Goal: Find specific page/section: Find specific page/section

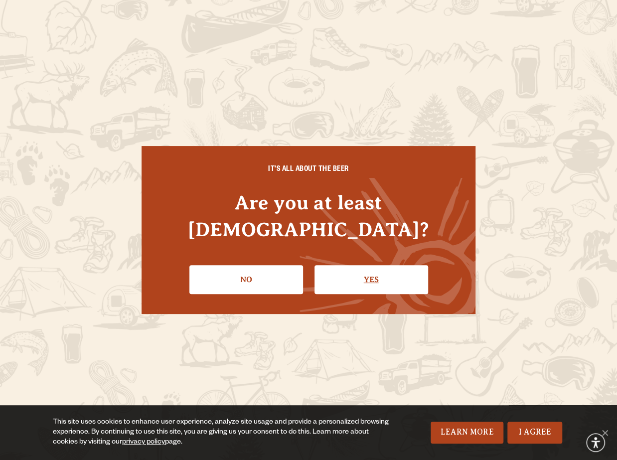
click at [374, 265] on link "Yes" at bounding box center [372, 279] width 114 height 29
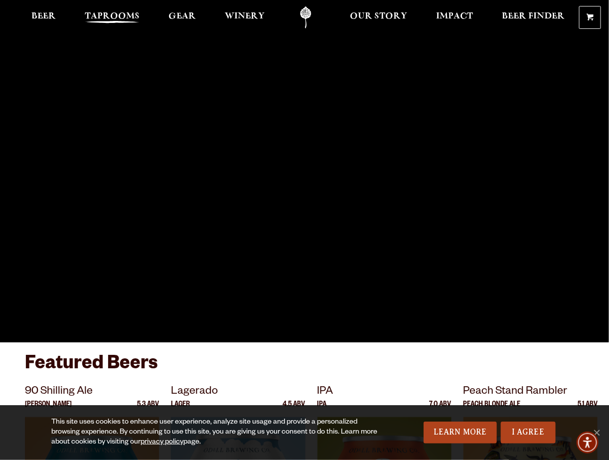
click at [115, 16] on span "Taprooms" at bounding box center [112, 16] width 55 height 8
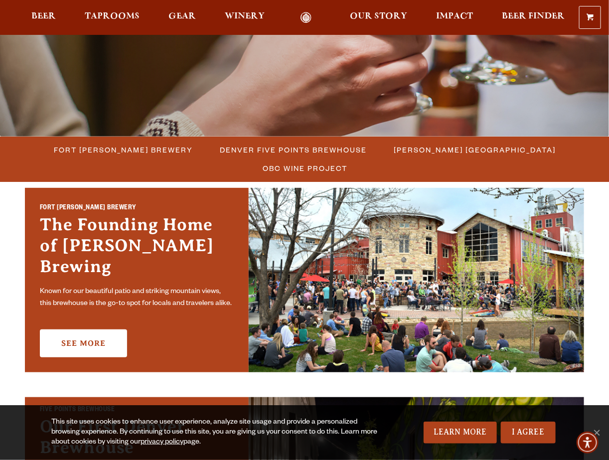
scroll to position [249, 0]
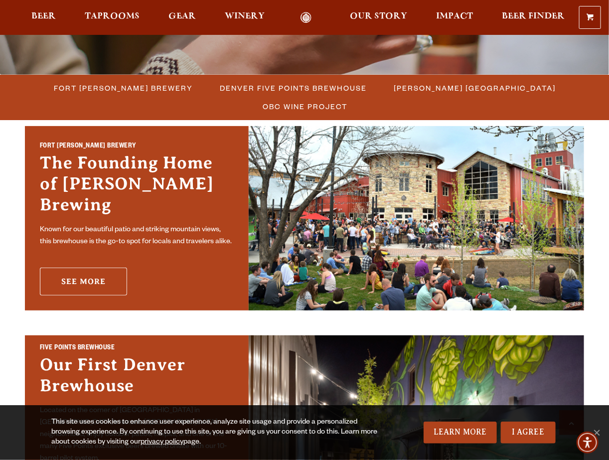
click at [86, 271] on link "See More" at bounding box center [83, 282] width 87 height 28
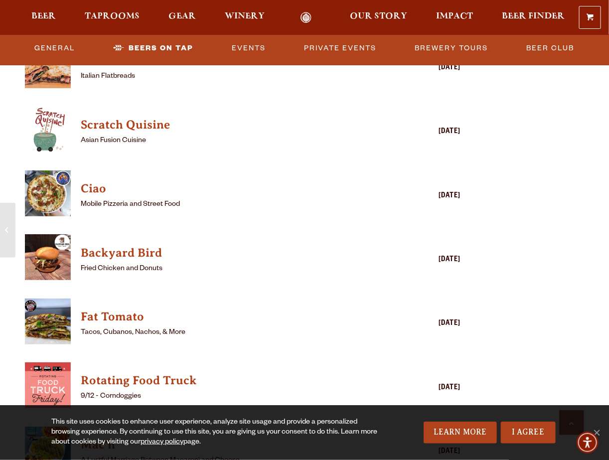
scroll to position [2393, 0]
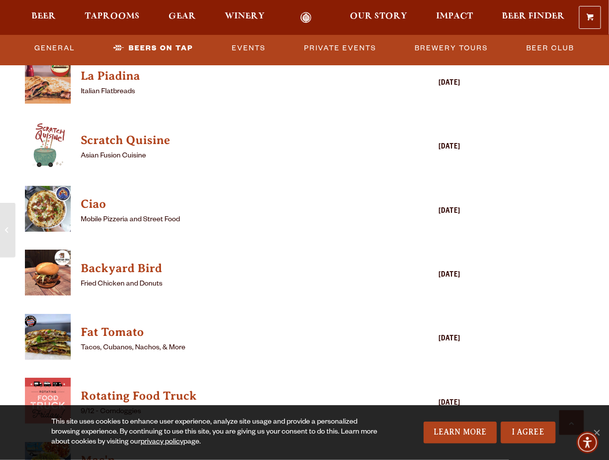
click at [55, 132] on img "View Scratch Quisine details (opens in a new window)" at bounding box center [48, 145] width 46 height 46
